Goal: Task Accomplishment & Management: Use online tool/utility

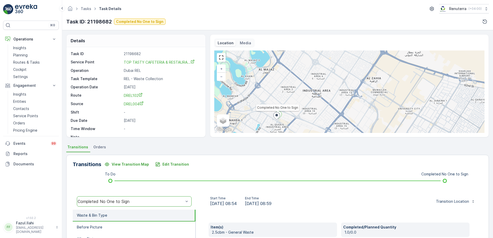
scroll to position [52, 0]
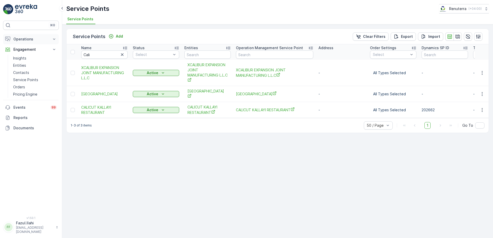
click at [26, 38] on p "Operations" at bounding box center [30, 39] width 35 height 5
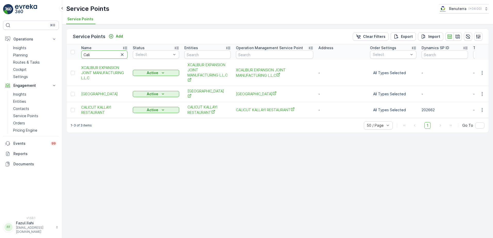
click at [99, 53] on input "Cali" at bounding box center [104, 55] width 46 height 8
type input "she"
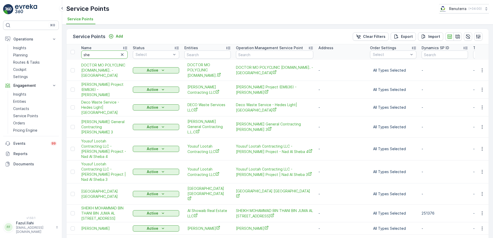
click at [99, 53] on input "she" at bounding box center [104, 55] width 46 height 8
type input "shehar"
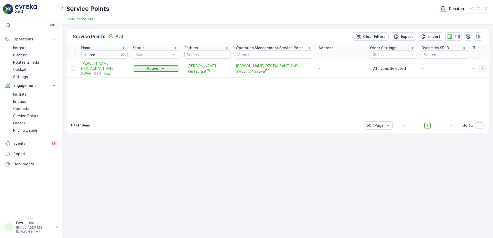
click at [482, 68] on icon "button" at bounding box center [482, 69] width 1 height 4
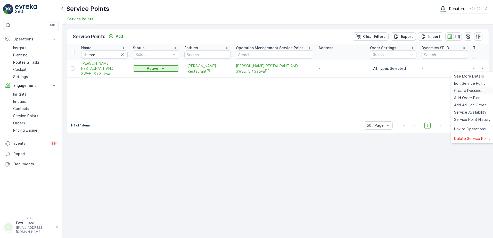
click at [464, 88] on div "Create Document" at bounding box center [472, 90] width 41 height 7
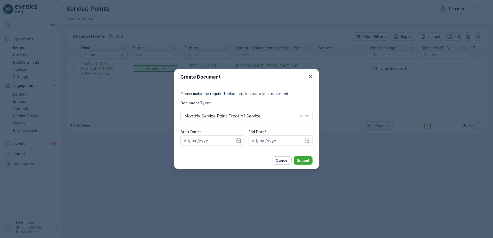
click at [240, 141] on icon "button" at bounding box center [239, 140] width 4 height 5
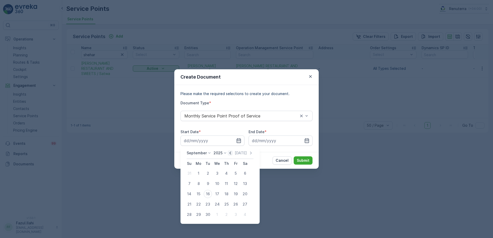
click at [230, 154] on icon "button" at bounding box center [231, 153] width 2 height 3
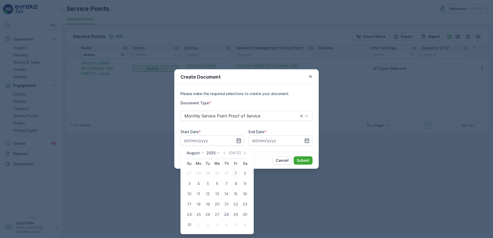
click at [233, 173] on div "1" at bounding box center [236, 173] width 8 height 8
type input "[DATE]"
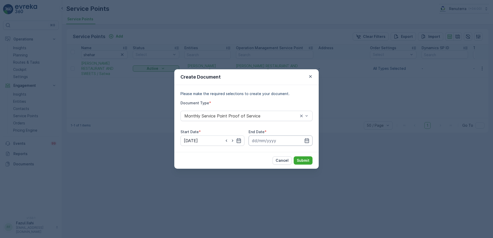
click at [309, 139] on input at bounding box center [281, 141] width 64 height 10
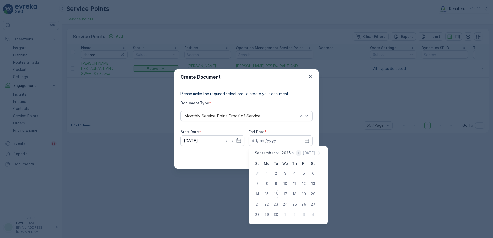
click at [299, 155] on icon "button" at bounding box center [298, 153] width 5 height 5
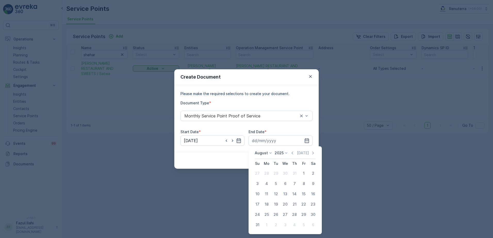
click at [254, 224] on div "31" at bounding box center [257, 225] width 8 height 8
type input "[DATE]"
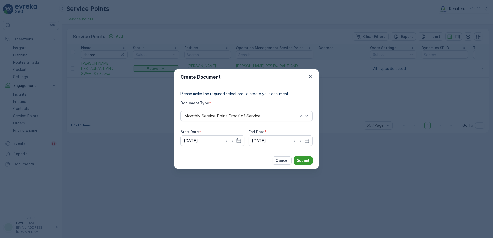
click at [305, 158] on button "Submit" at bounding box center [303, 161] width 19 height 8
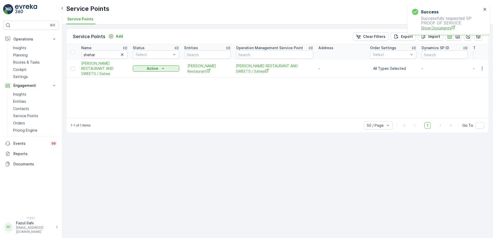
click at [436, 27] on span "Show Documents" at bounding box center [451, 27] width 61 height 5
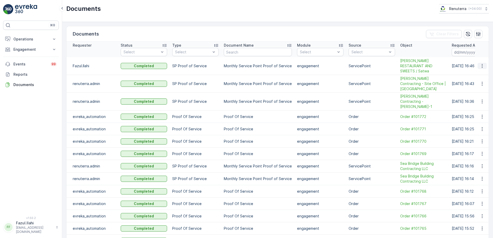
click at [480, 68] on icon "button" at bounding box center [482, 65] width 5 height 5
click at [472, 74] on span "See Details" at bounding box center [481, 73] width 20 height 5
